Goal: Information Seeking & Learning: Learn about a topic

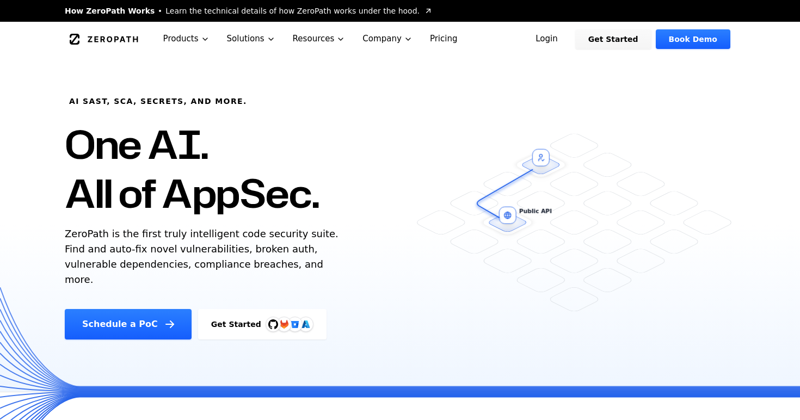
click at [556, 34] on link "Login" at bounding box center [546, 39] width 48 height 20
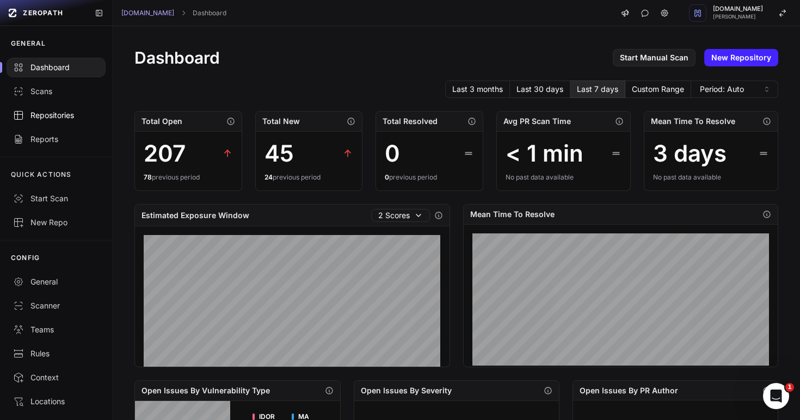
click at [44, 112] on div "Repositories" at bounding box center [56, 115] width 86 height 11
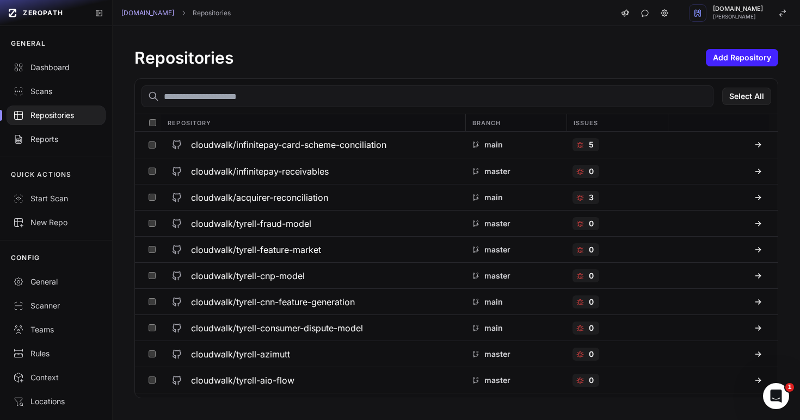
click at [278, 100] on input "text" at bounding box center [428, 96] width 572 height 22
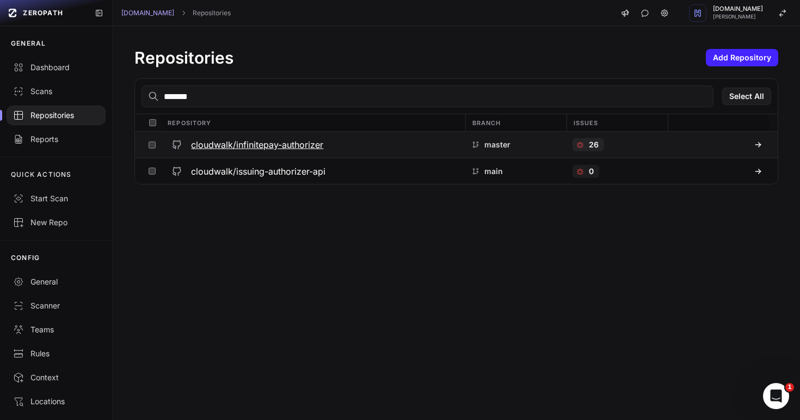
type input "*******"
click at [311, 148] on h3 "cloudwalk/infinitepay-authorizer" at bounding box center [257, 144] width 132 height 13
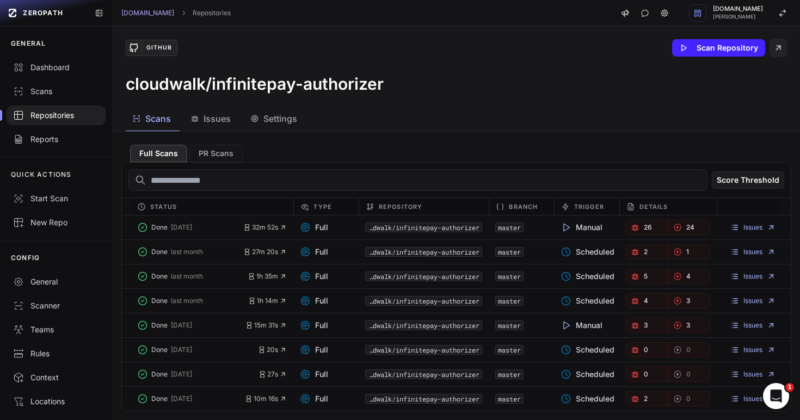
click at [433, 121] on div "Scans Issues Settings" at bounding box center [443, 119] width 661 height 24
click at [187, 233] on button "Done 2 weeks ago" at bounding box center [190, 227] width 106 height 15
click at [648, 229] on span "26" at bounding box center [648, 227] width 8 height 9
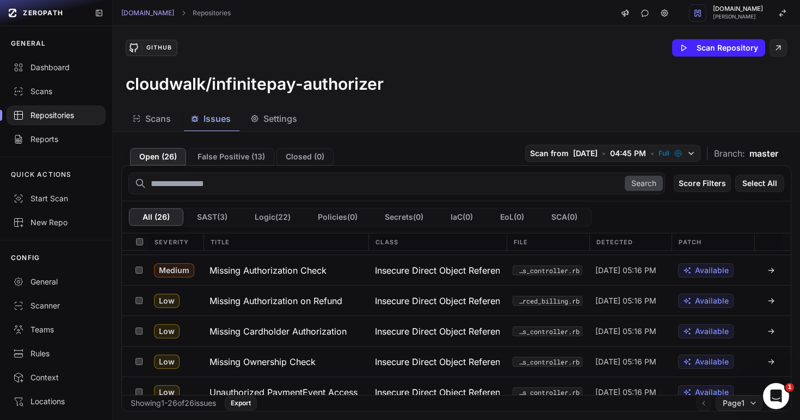
scroll to position [648, 0]
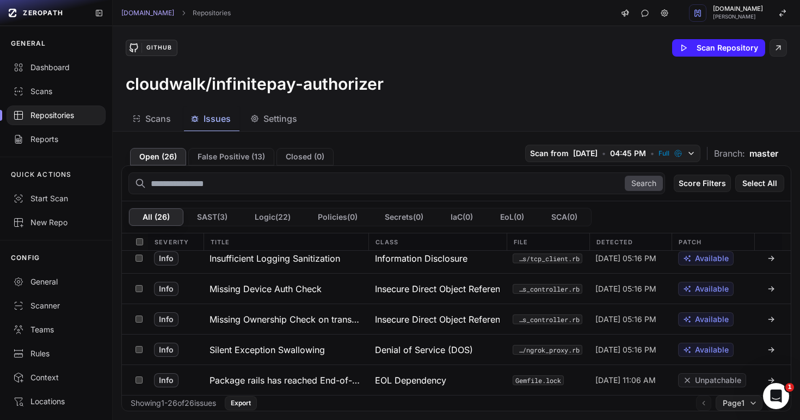
click at [149, 114] on span "Scans" at bounding box center [158, 118] width 26 height 13
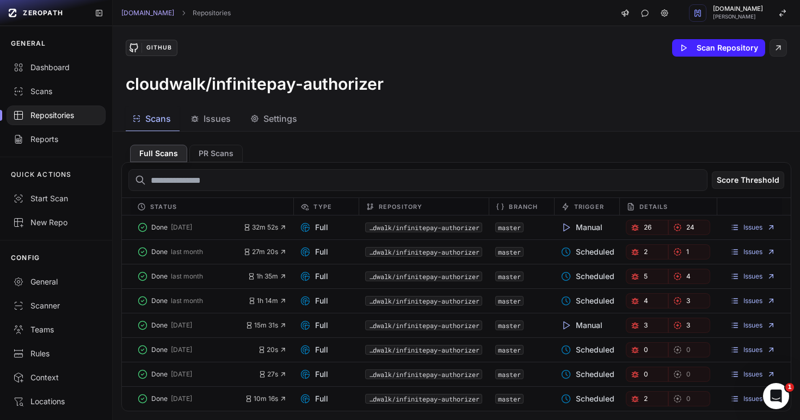
click at [210, 116] on span "Issues" at bounding box center [217, 118] width 27 height 13
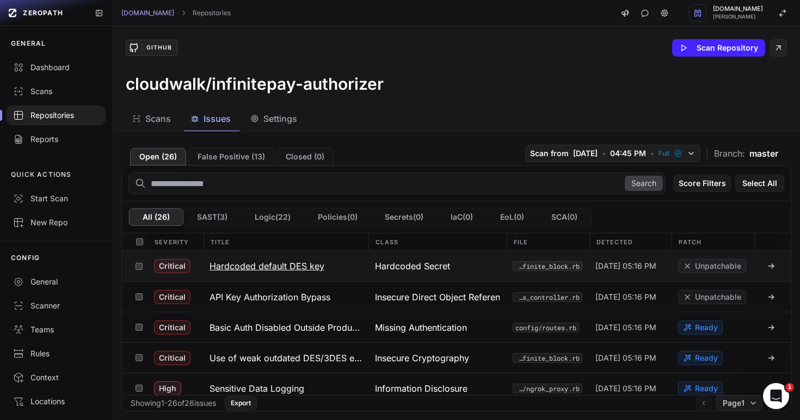
click at [254, 268] on h3 "Hardcoded default DES key" at bounding box center [267, 266] width 115 height 13
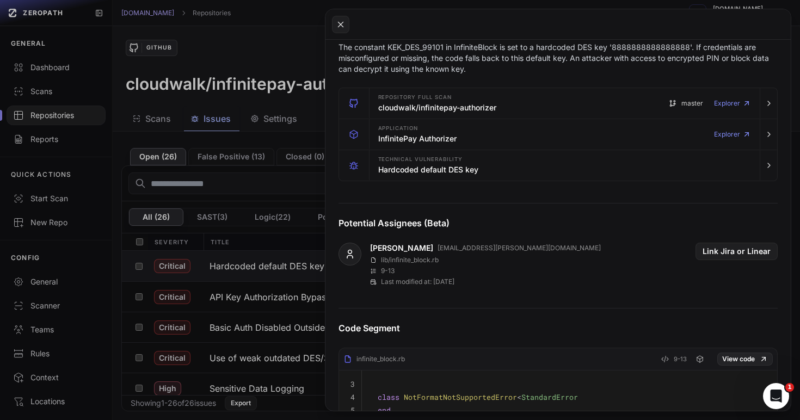
scroll to position [184, 0]
